Goal: Task Accomplishment & Management: Complete application form

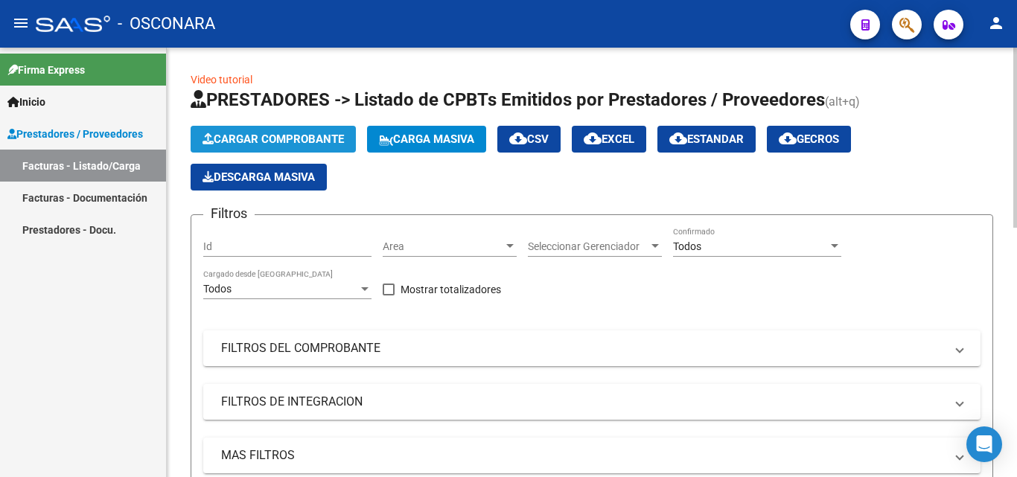
click at [330, 145] on span "Cargar Comprobante" at bounding box center [273, 139] width 141 height 13
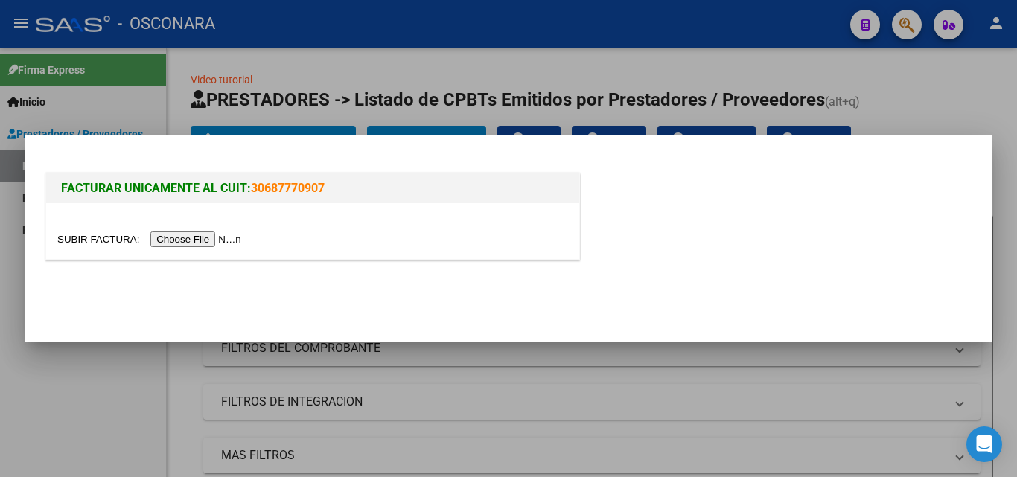
click at [214, 238] on input "file" at bounding box center [151, 240] width 188 height 16
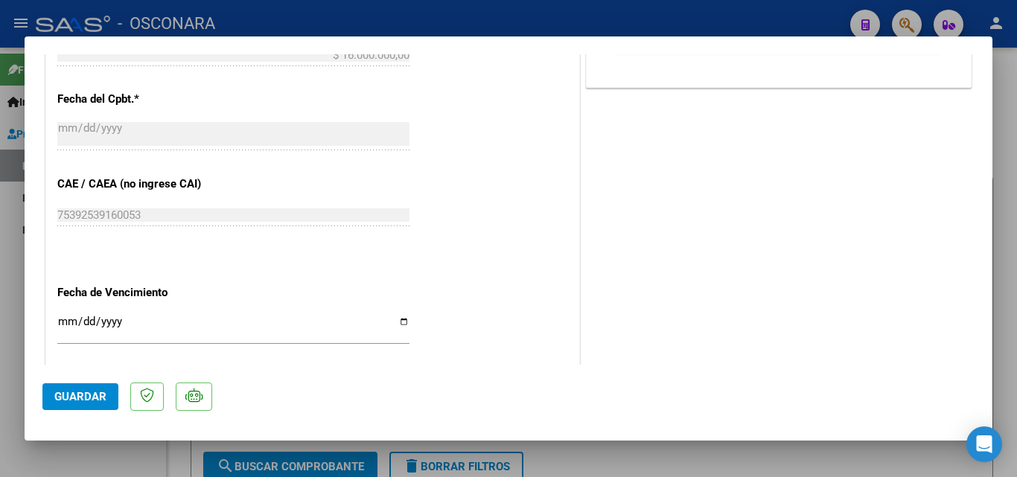
scroll to position [745, 0]
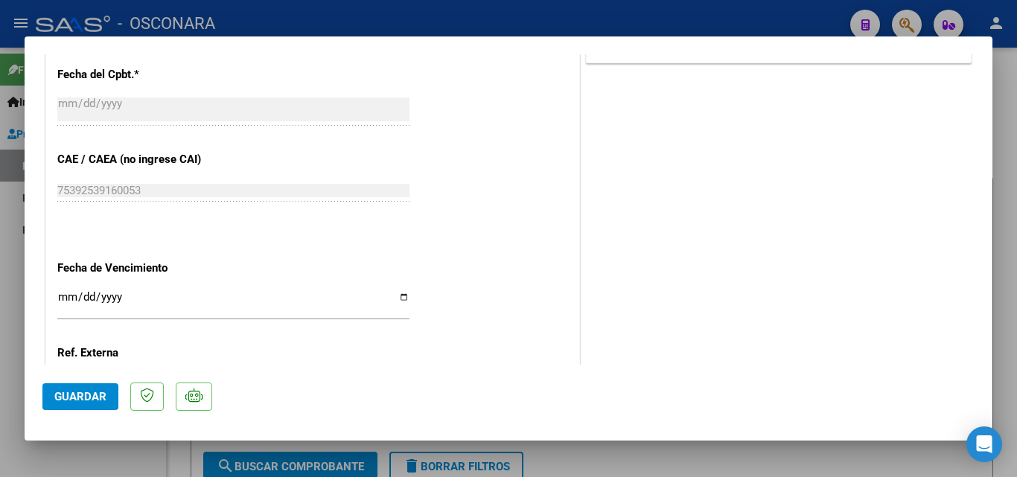
click at [65, 299] on input "Ingresar la fecha" at bounding box center [233, 303] width 352 height 24
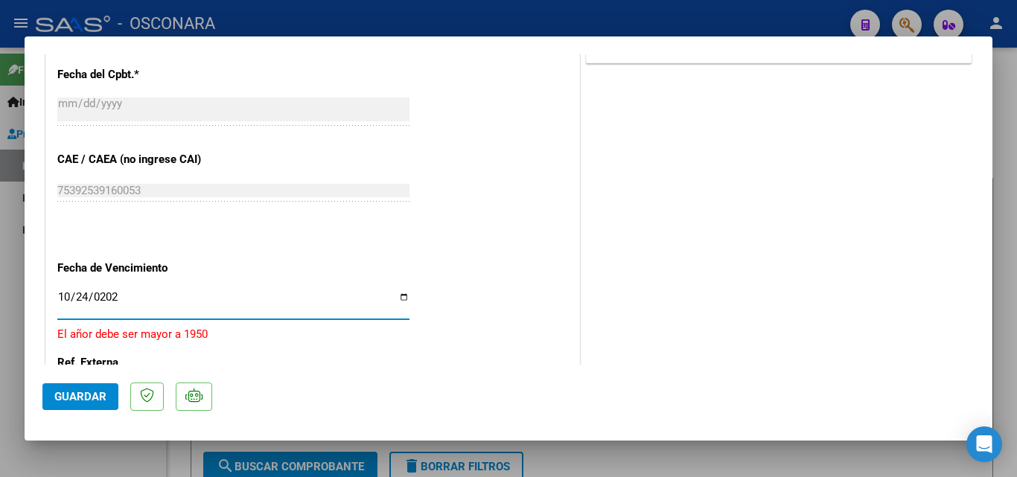
type input "[DATE]"
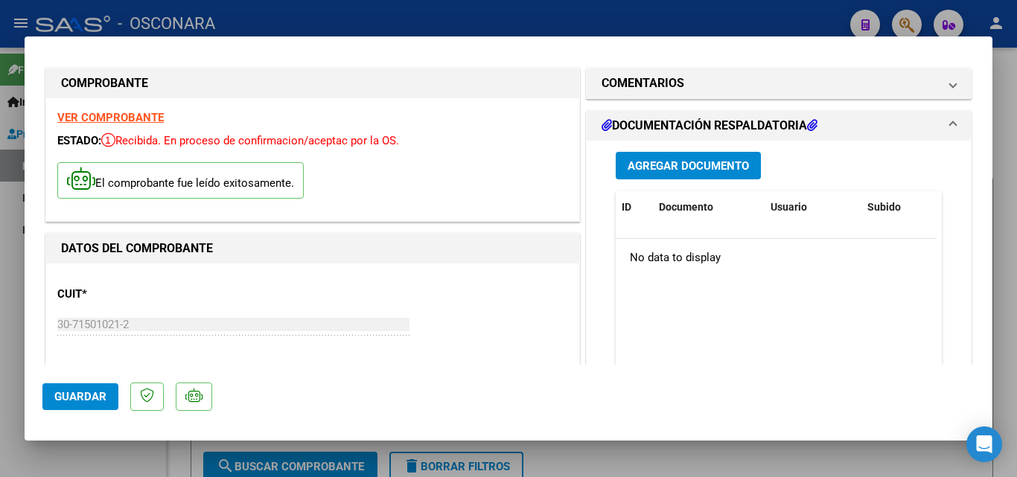
scroll to position [0, 0]
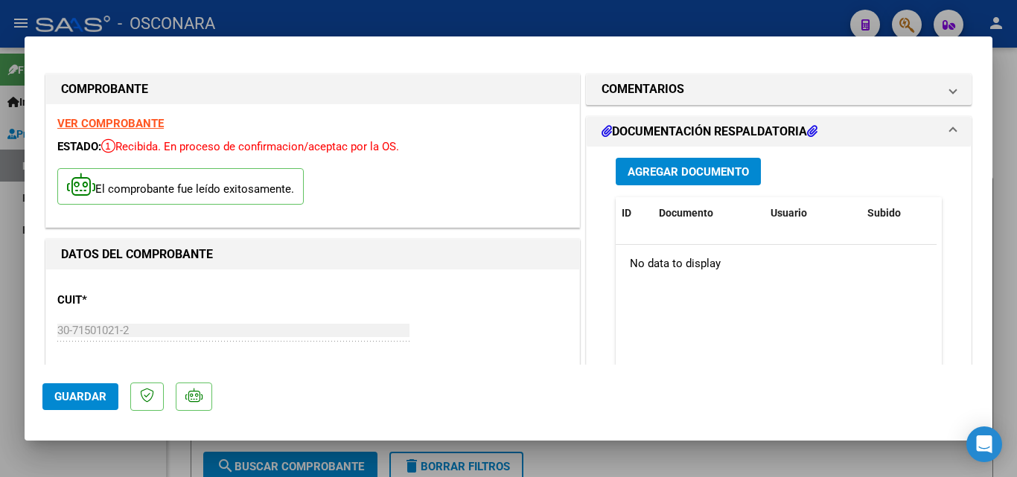
click at [691, 176] on span "Agregar Documento" at bounding box center [688, 171] width 121 height 13
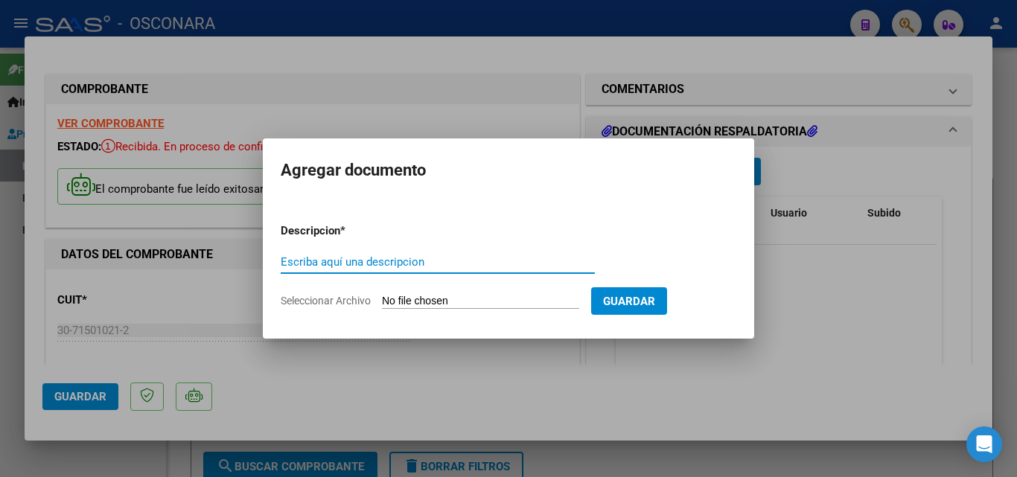
click at [342, 264] on input "Escriba aquí una descripcion" at bounding box center [438, 261] width 314 height 13
click at [514, 300] on input "Seleccionar Archivo" at bounding box center [480, 302] width 197 height 14
drag, startPoint x: 333, startPoint y: 266, endPoint x: 344, endPoint y: 275, distance: 14.8
click at [334, 266] on input "Documentcion" at bounding box center [438, 261] width 314 height 13
type input "Documentacion"
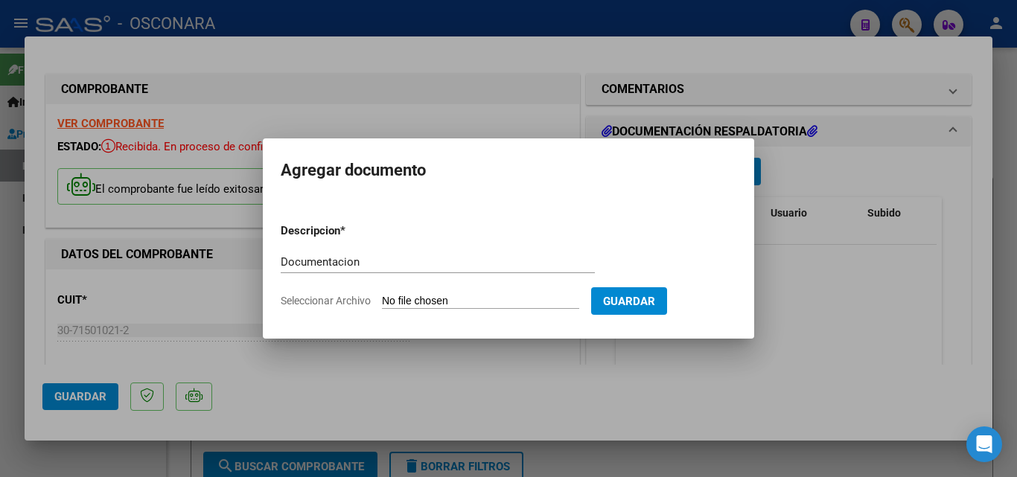
click at [459, 304] on input "Seleccionar Archivo" at bounding box center [480, 302] width 197 height 14
type input "C:\fakepath\Doc. Fc 5-2025.pdf"
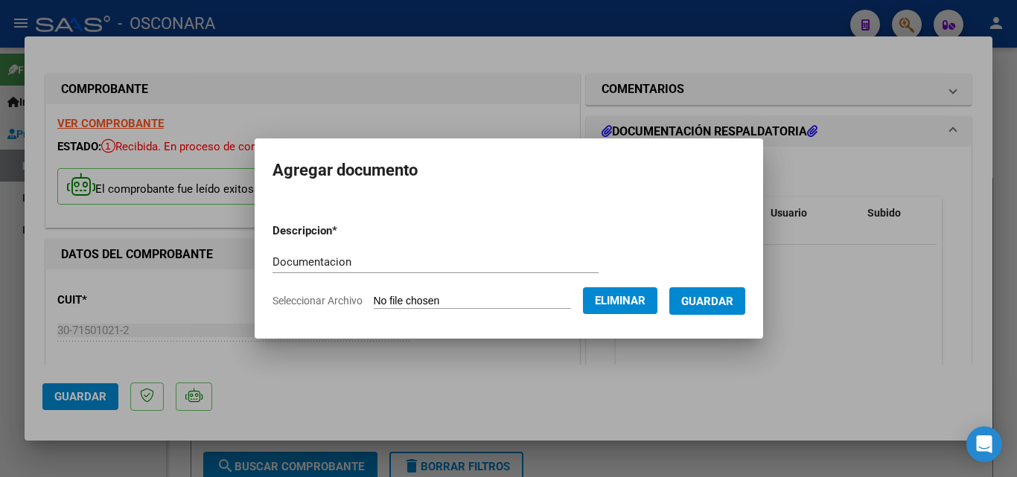
click at [723, 303] on span "Guardar" at bounding box center [707, 301] width 52 height 13
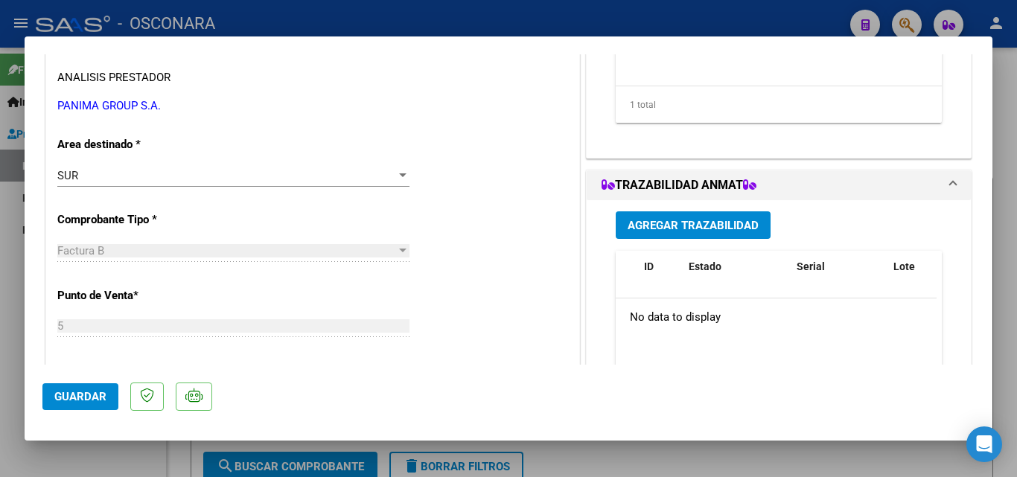
scroll to position [372, 0]
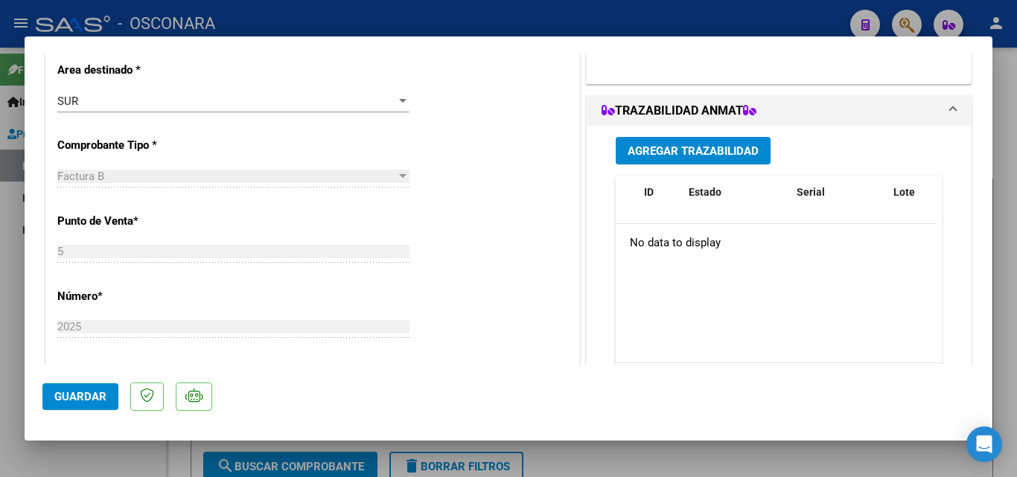
click at [77, 397] on span "Guardar" at bounding box center [80, 396] width 52 height 13
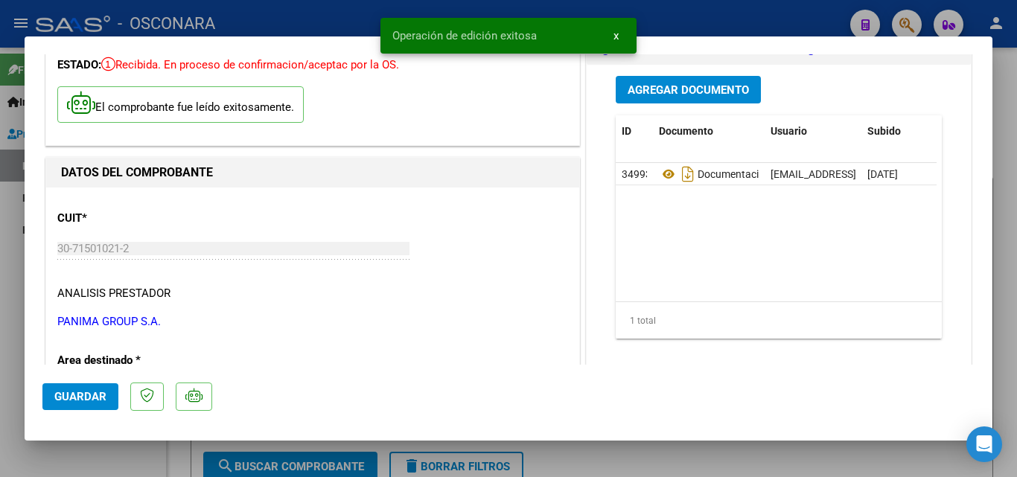
scroll to position [0, 0]
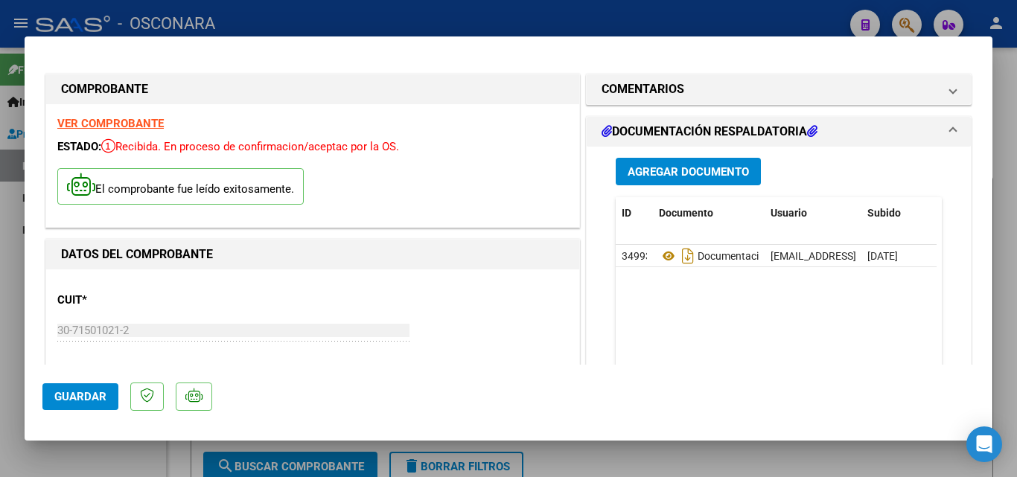
click at [278, 19] on div at bounding box center [508, 238] width 1017 height 477
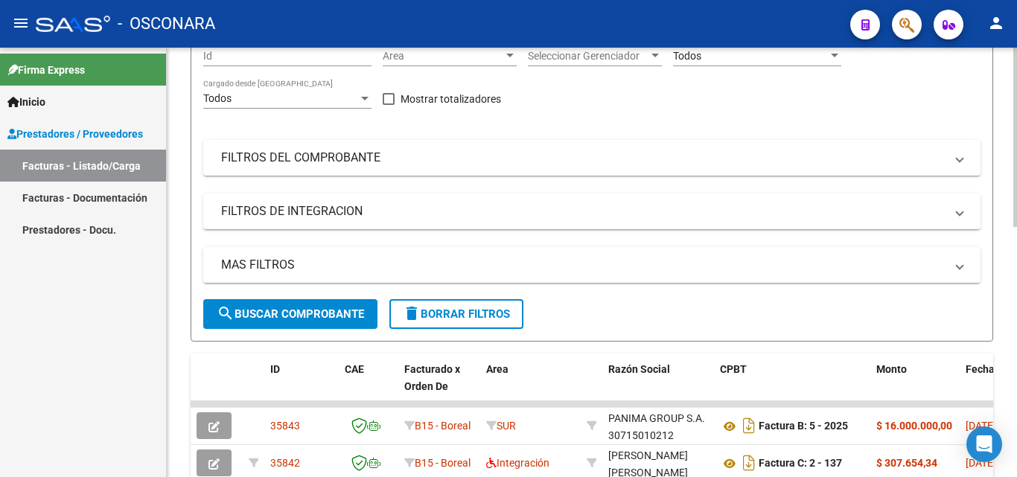
scroll to position [223, 0]
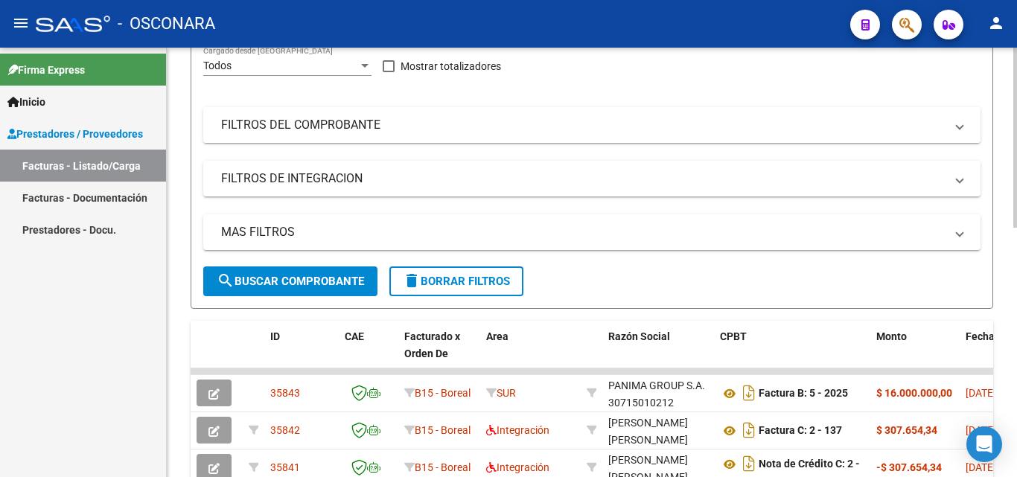
click at [303, 125] on mat-panel-title "FILTROS DEL COMPROBANTE" at bounding box center [583, 125] width 724 height 16
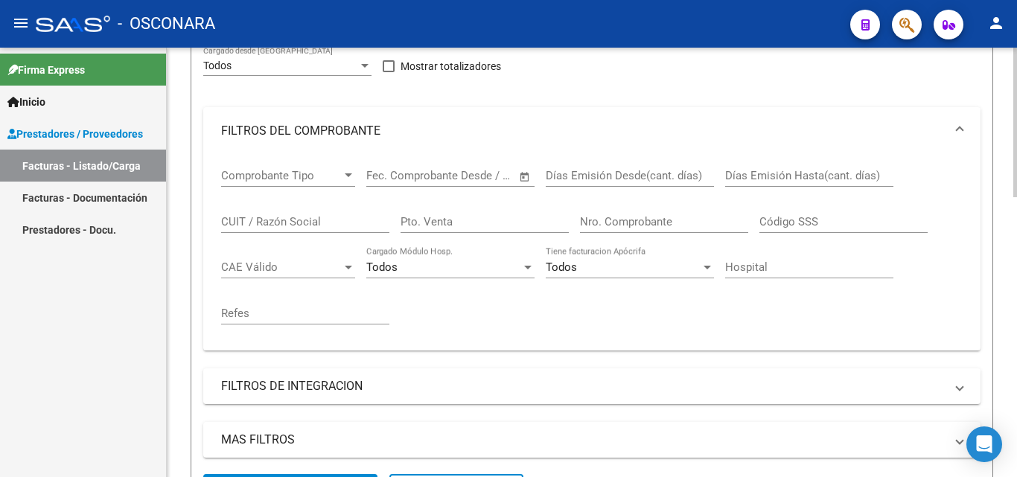
click at [431, 221] on input "Pto. Venta" at bounding box center [485, 221] width 168 height 13
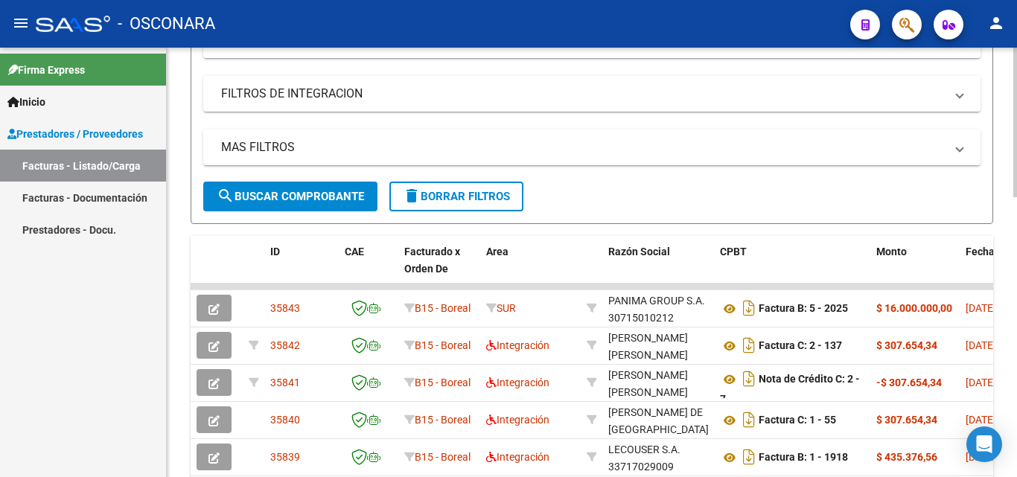
scroll to position [521, 0]
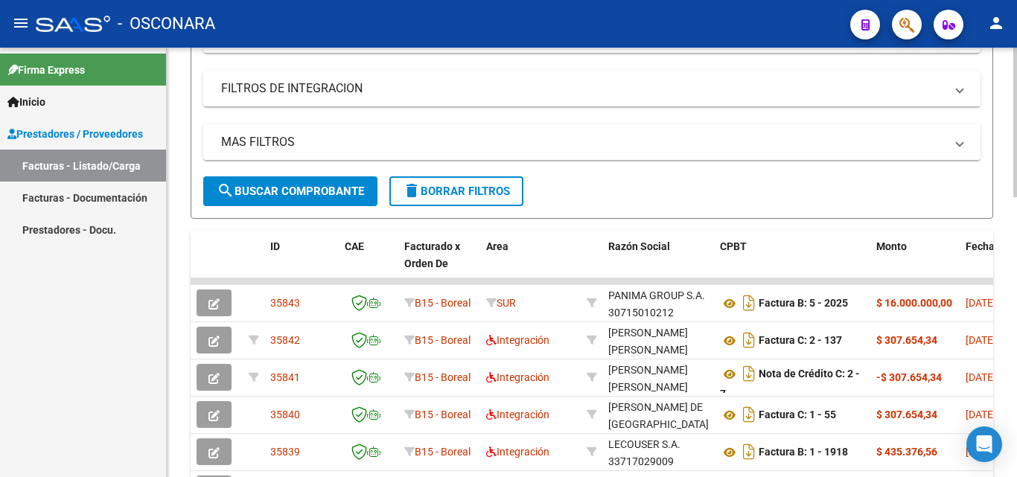
type input "00005"
click at [321, 182] on button "search Buscar Comprobante" at bounding box center [290, 191] width 174 height 30
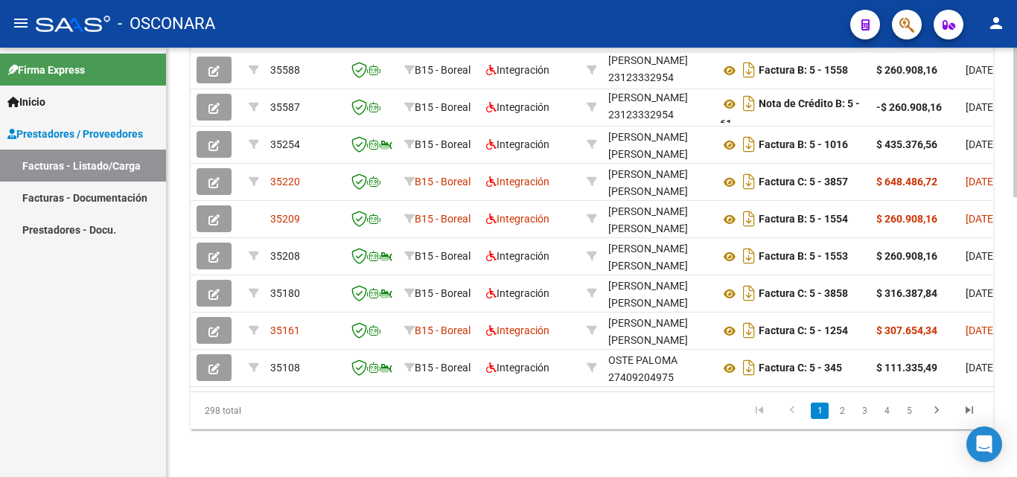
scroll to position [282, 0]
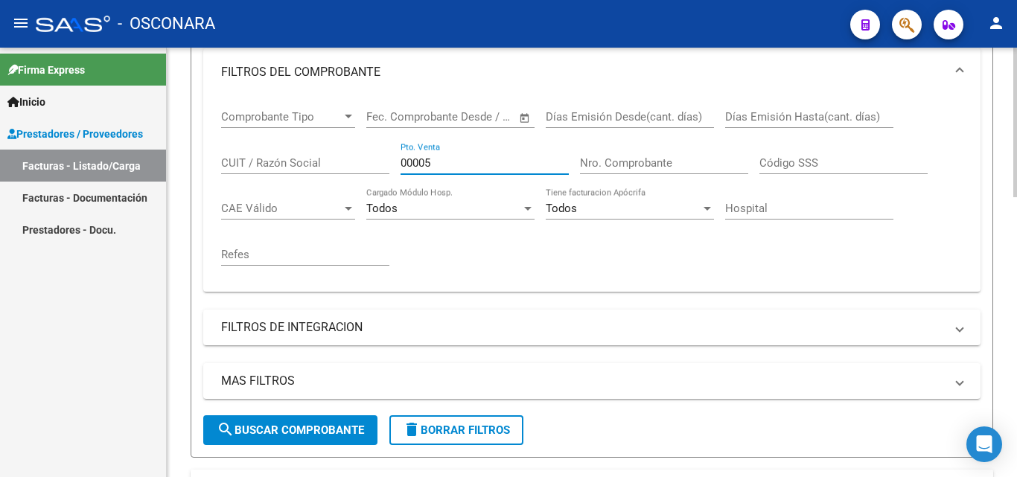
click at [465, 165] on input "00005" at bounding box center [485, 162] width 168 height 13
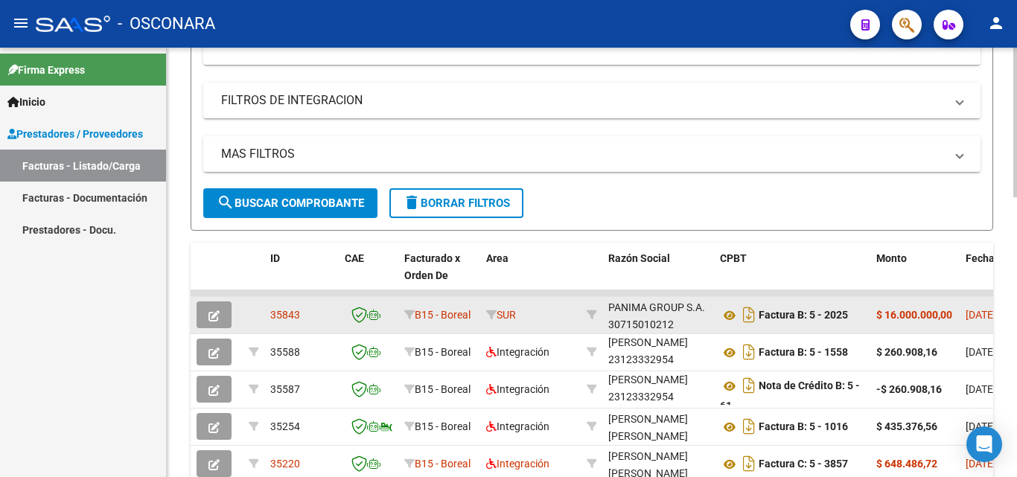
scroll to position [521, 0]
